Goal: Information Seeking & Learning: Find specific page/section

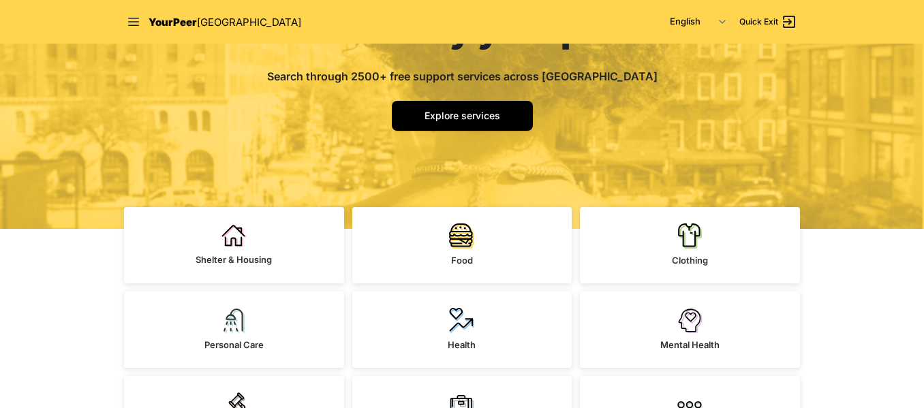
scroll to position [117, 0]
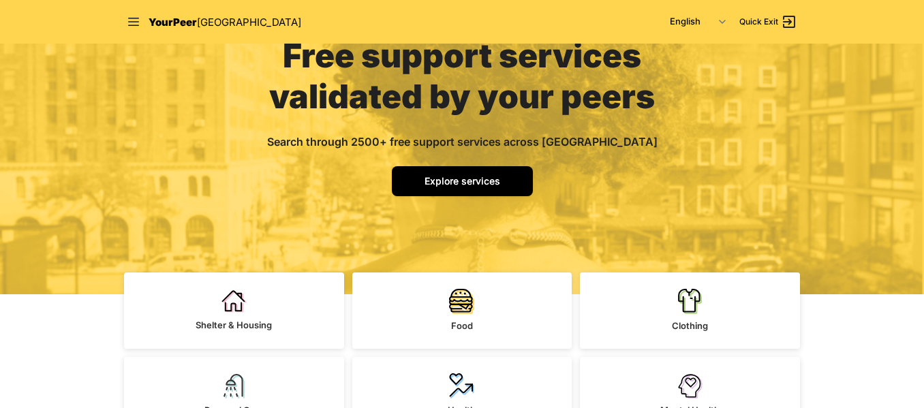
click at [449, 179] on span "Explore services" at bounding box center [462, 181] width 76 height 12
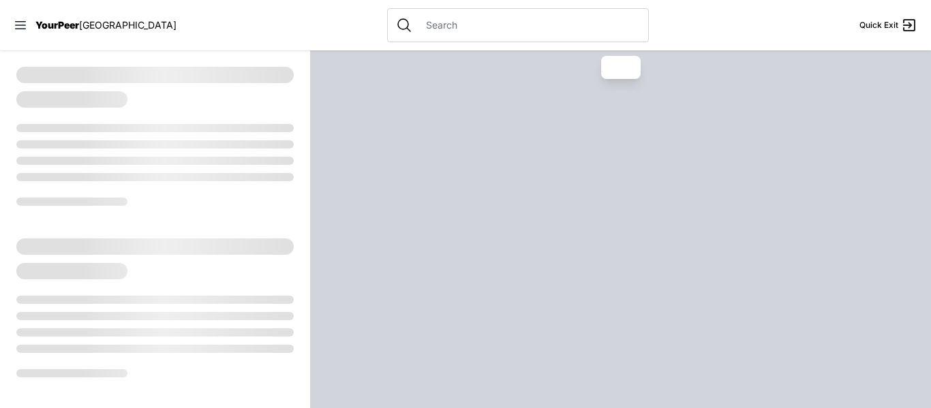
select select "recentlyUpdated"
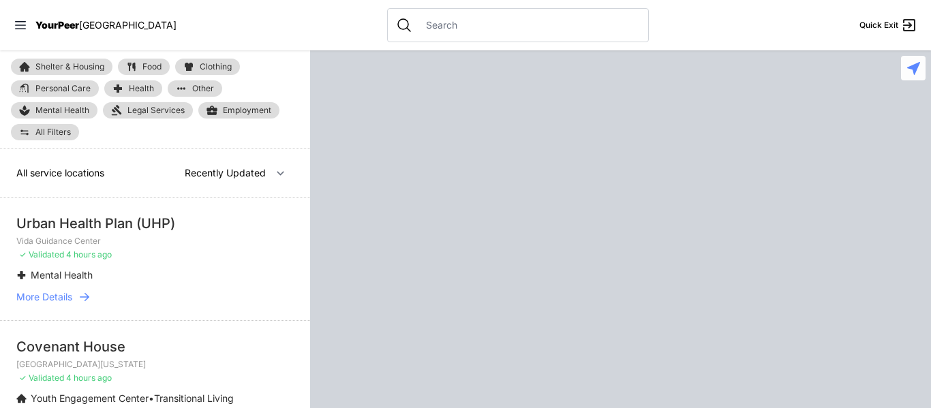
click at [424, 27] on input "text" at bounding box center [529, 25] width 222 height 14
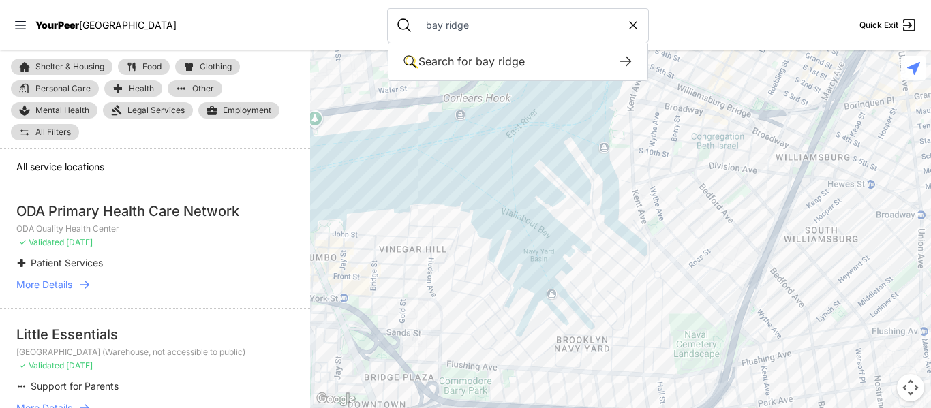
type input "bay ridge"
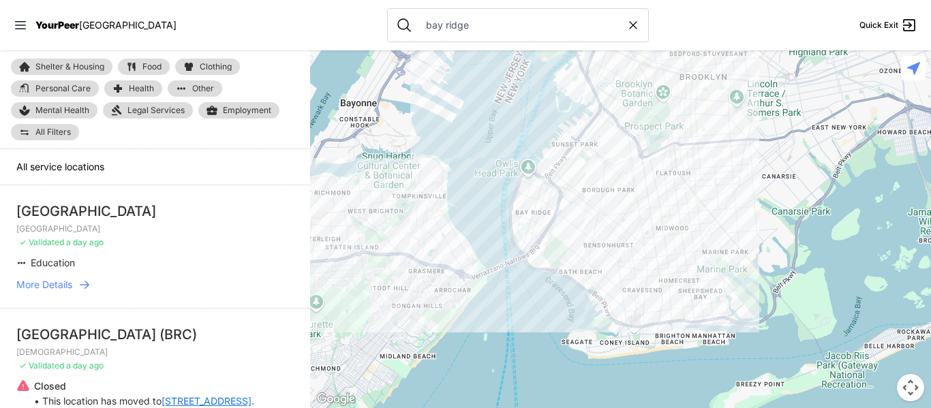
drag, startPoint x: 638, startPoint y: 307, endPoint x: 638, endPoint y: 149, distance: 158.1
click at [638, 149] on div at bounding box center [620, 229] width 621 height 358
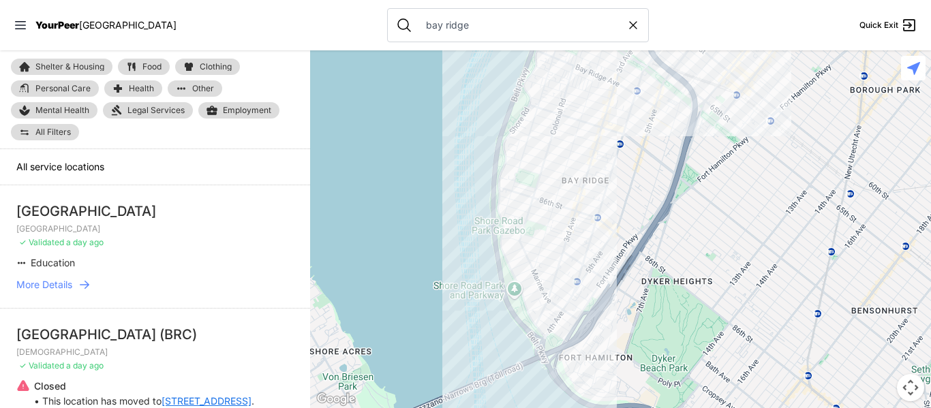
drag, startPoint x: 521, startPoint y: 230, endPoint x: 724, endPoint y: 225, distance: 202.4
click at [724, 225] on div at bounding box center [620, 229] width 621 height 358
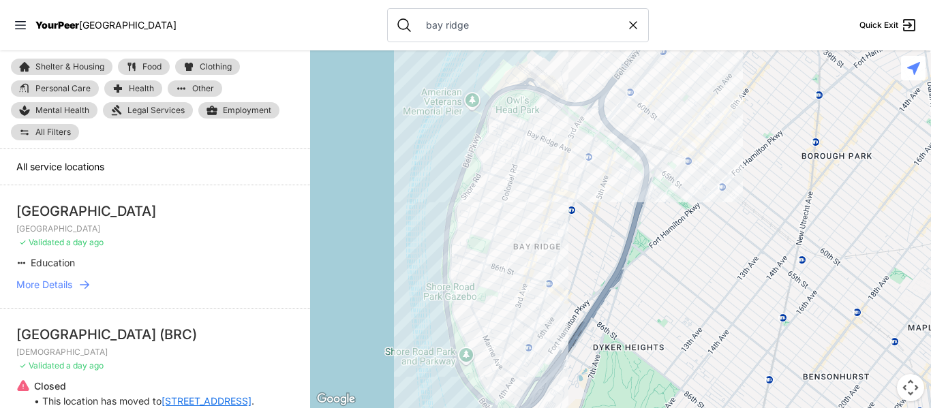
drag, startPoint x: 521, startPoint y: 104, endPoint x: 536, endPoint y: 217, distance: 114.1
click at [536, 217] on div at bounding box center [620, 229] width 621 height 358
click at [495, 106] on div at bounding box center [620, 229] width 621 height 358
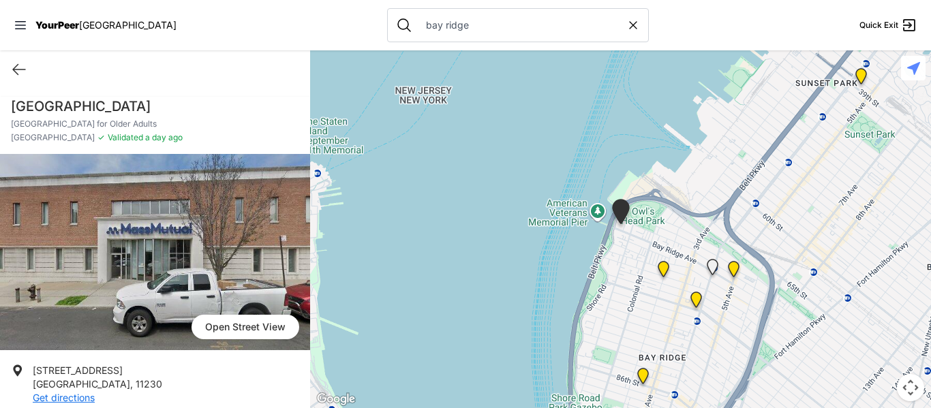
scroll to position [1, 0]
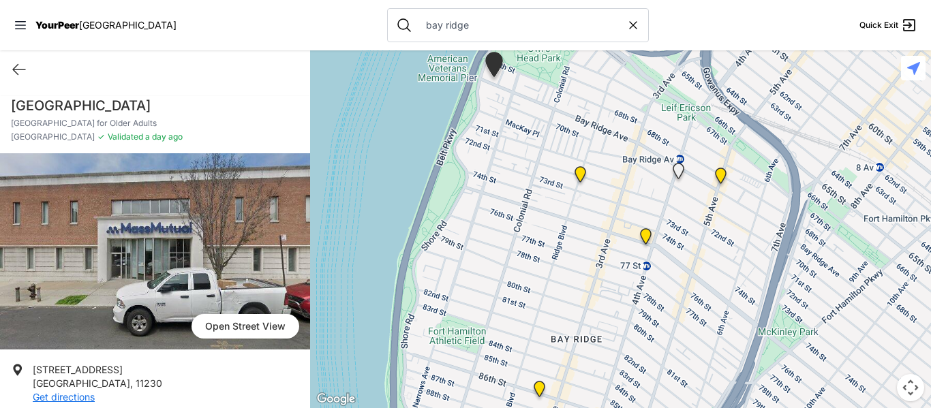
drag, startPoint x: 765, startPoint y: 296, endPoint x: 461, endPoint y: 185, distance: 323.5
click at [461, 185] on div at bounding box center [620, 229] width 621 height 358
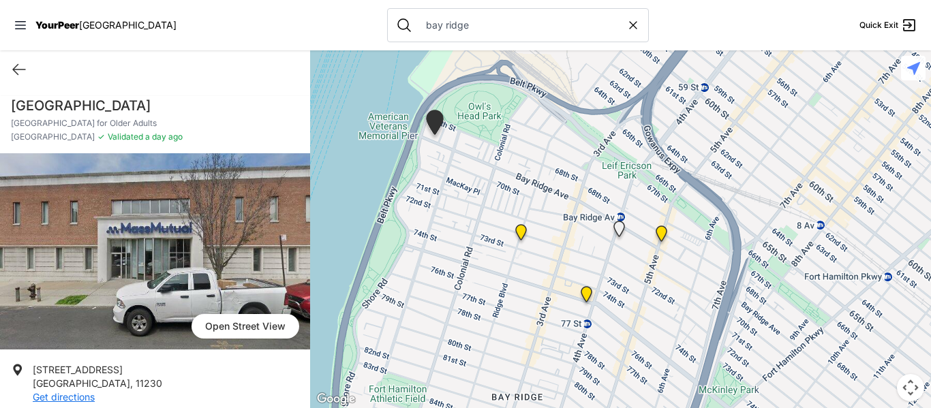
drag, startPoint x: 429, startPoint y: 117, endPoint x: 368, endPoint y: 178, distance: 85.8
click at [368, 178] on div at bounding box center [620, 229] width 621 height 358
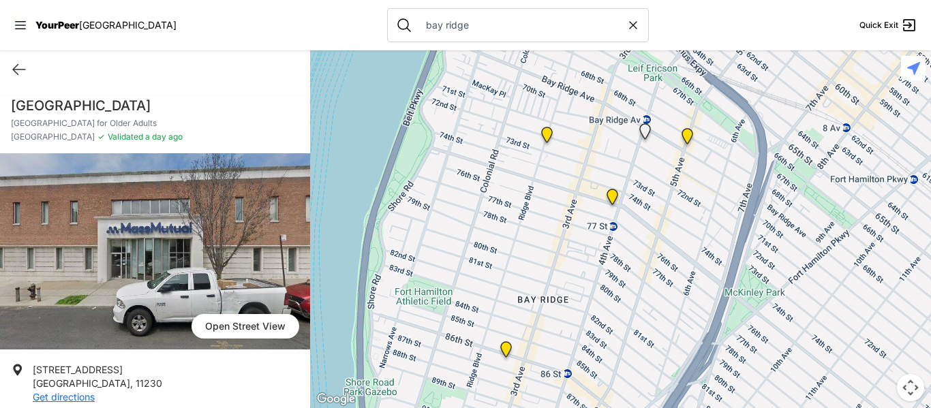
drag, startPoint x: 365, startPoint y: 320, endPoint x: 397, endPoint y: 202, distance: 121.5
click at [397, 202] on div at bounding box center [620, 229] width 621 height 358
